Goal: Find specific page/section: Find specific page/section

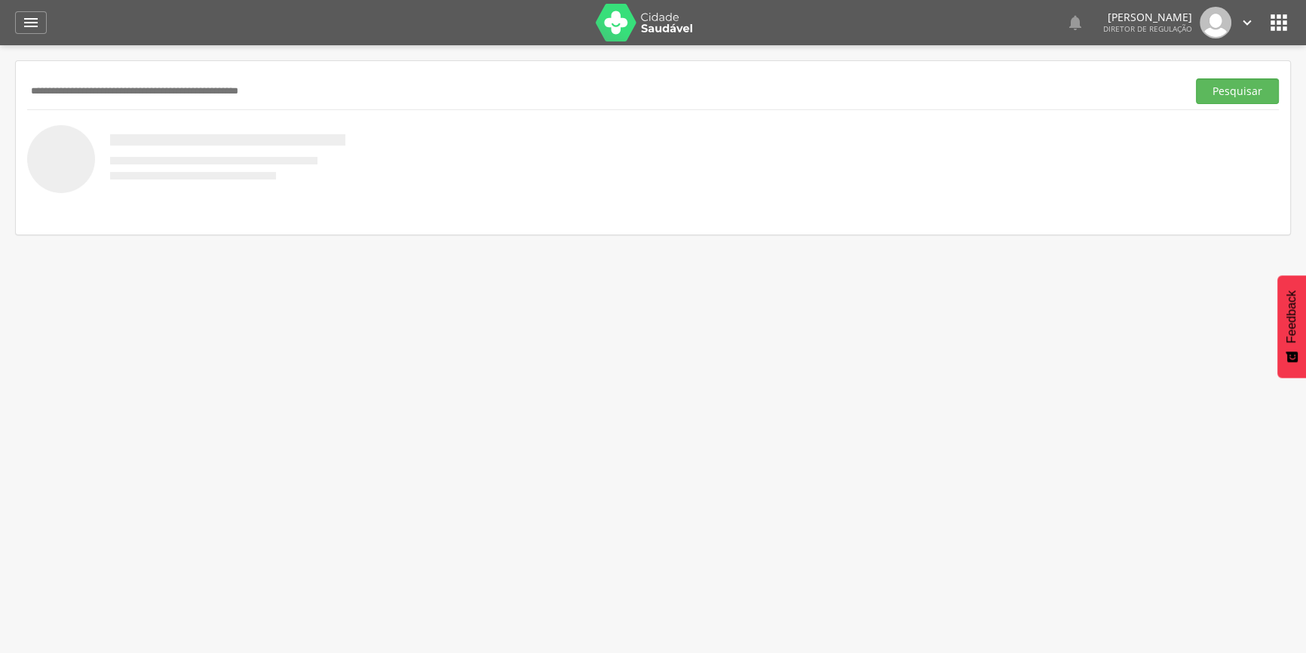
click at [677, 25] on img at bounding box center [645, 23] width 98 height 38
click at [1269, 19] on icon "" at bounding box center [1279, 23] width 24 height 24
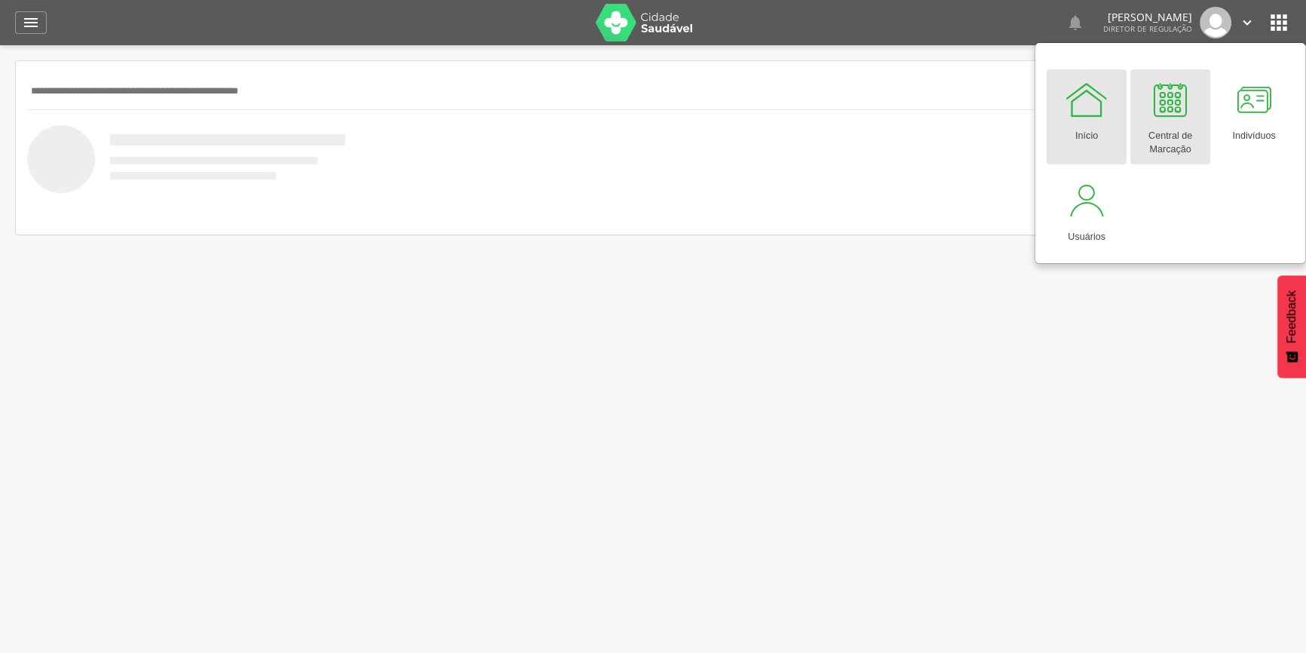
click at [1200, 103] on link "Central de Marcação" at bounding box center [1171, 116] width 80 height 95
